Goal: Find specific page/section: Find specific page/section

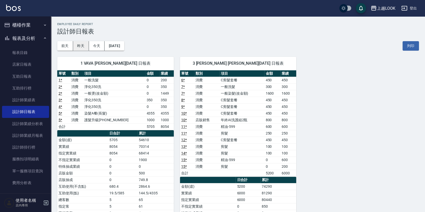
click at [78, 45] on button "昨天" at bounding box center [81, 45] width 16 height 9
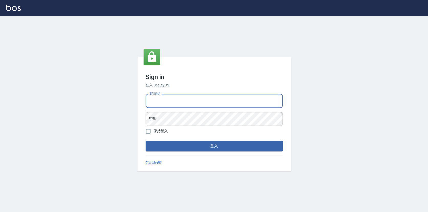
type input "0423178168"
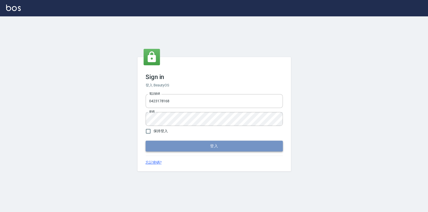
click at [211, 143] on button "登入" at bounding box center [213, 146] width 137 height 11
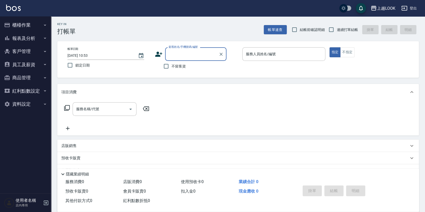
click at [20, 41] on button "報表及分析" at bounding box center [25, 38] width 47 height 13
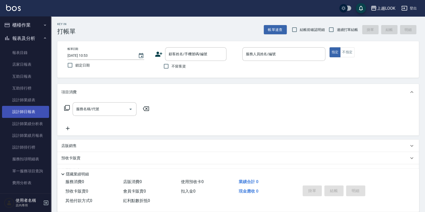
click at [31, 113] on link "設計師日報表" at bounding box center [25, 112] width 47 height 12
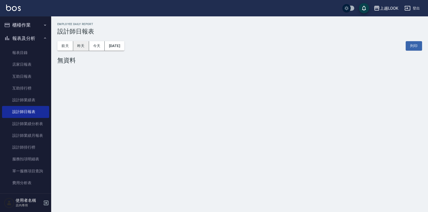
click at [78, 48] on button "昨天" at bounding box center [81, 45] width 16 height 9
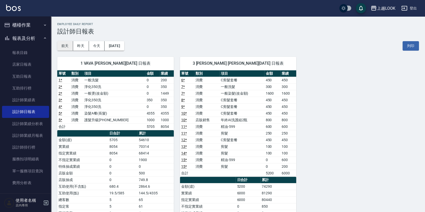
click at [66, 48] on button "前天" at bounding box center [65, 45] width 16 height 9
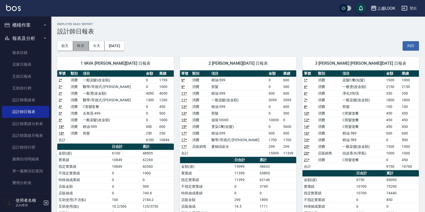
click at [77, 46] on button "昨天" at bounding box center [81, 45] width 16 height 9
